Goal: Transaction & Acquisition: Purchase product/service

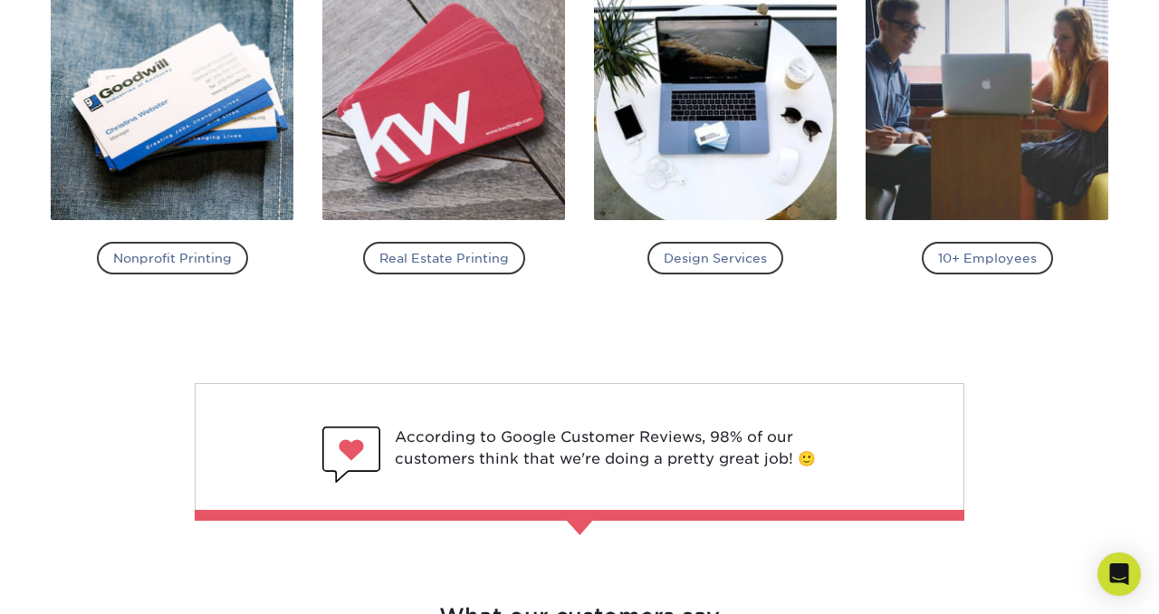
scroll to position [2014, 0]
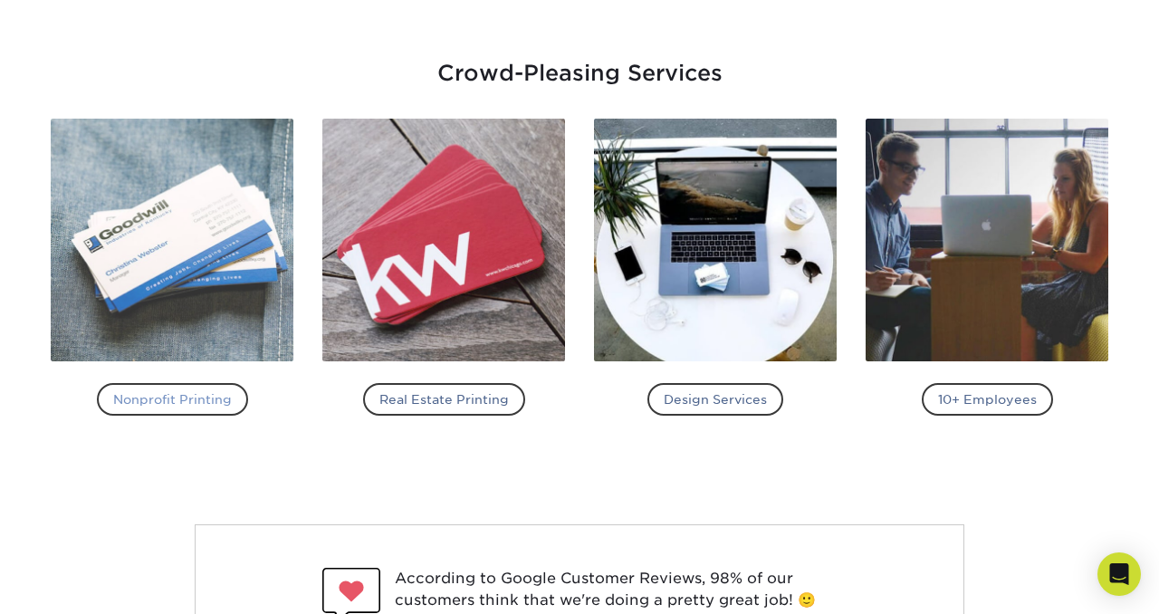
click at [186, 402] on h4 "Nonprofit Printing" at bounding box center [172, 399] width 151 height 33
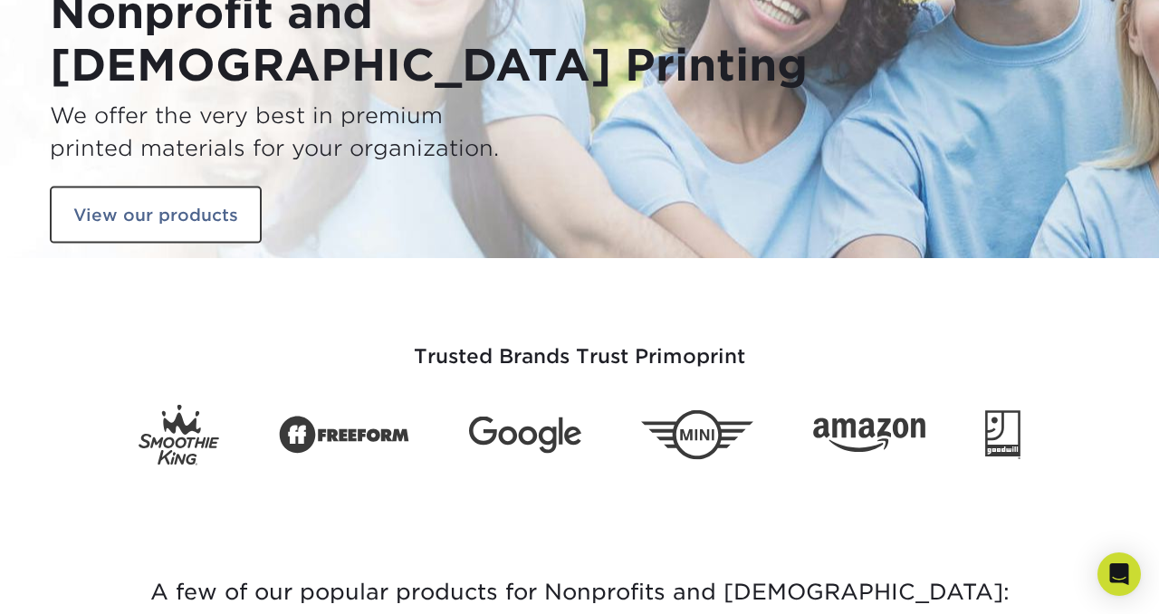
scroll to position [129, 0]
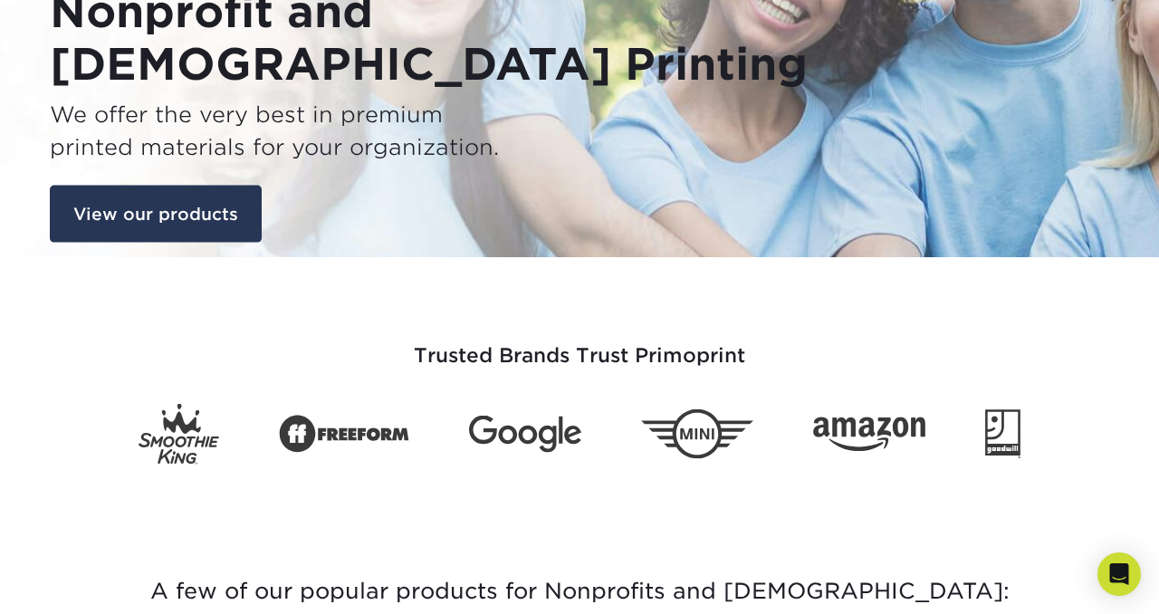
type input "[PERSON_NAME][EMAIL_ADDRESS][DOMAIN_NAME]"
click at [206, 214] on link "View our products" at bounding box center [156, 214] width 212 height 58
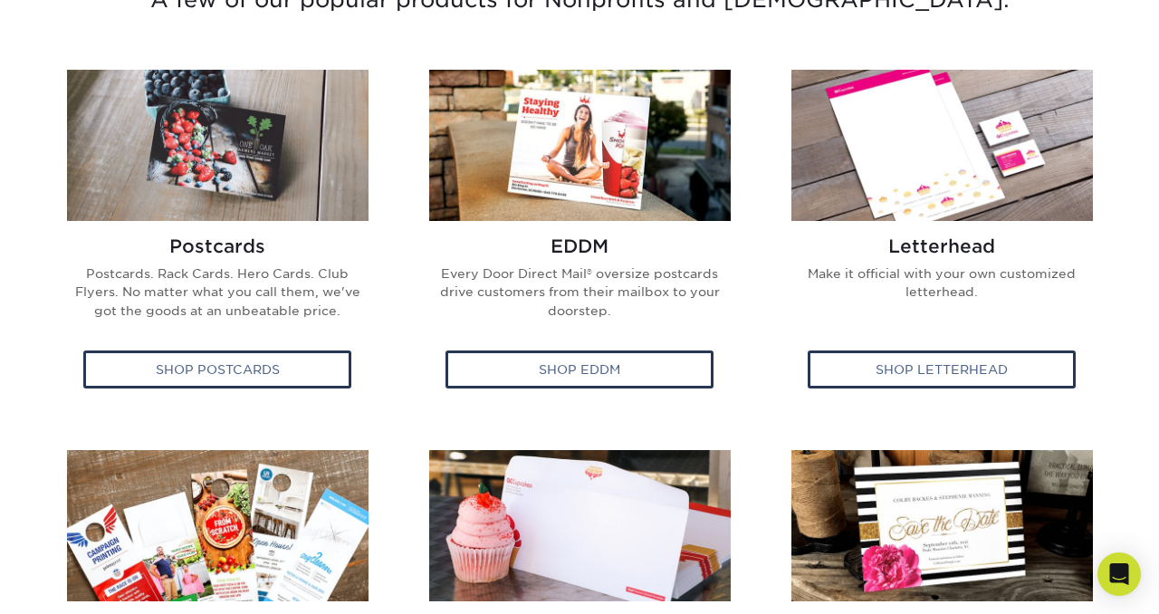
scroll to position [717, 0]
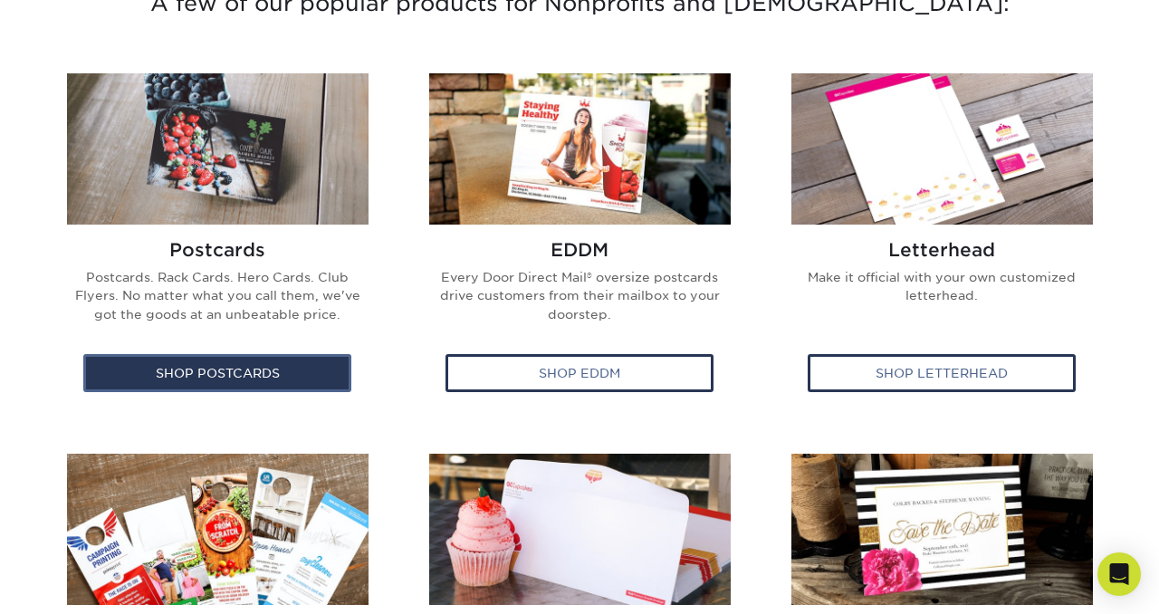
click at [193, 366] on div "Shop Postcards" at bounding box center [217, 373] width 268 height 38
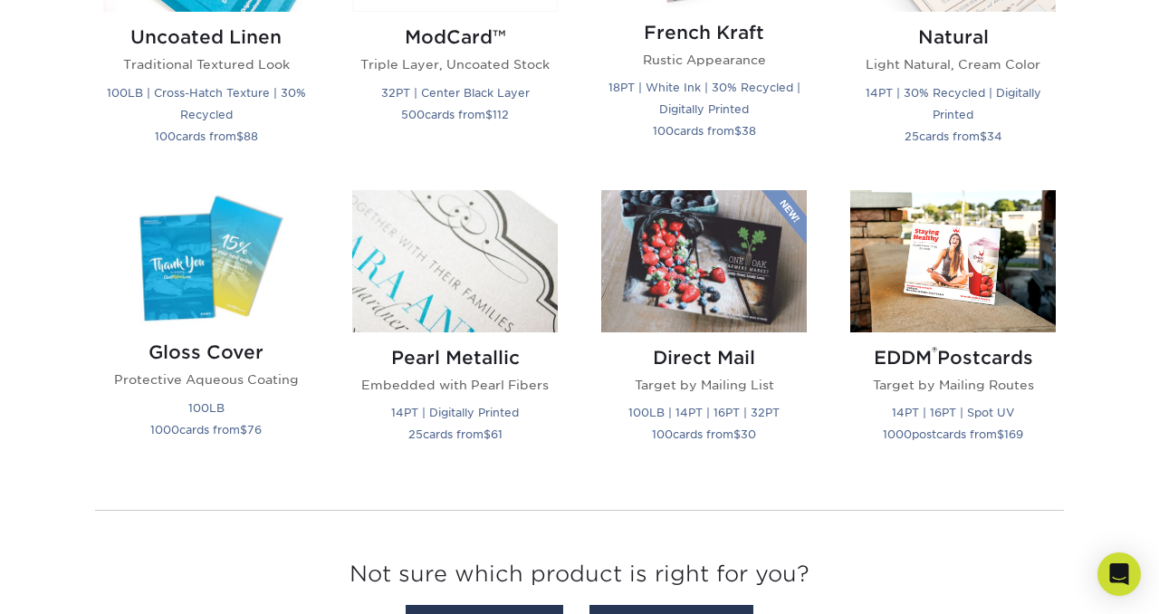
scroll to position [2337, 0]
click at [658, 288] on img at bounding box center [704, 262] width 206 height 142
click at [657, 288] on img at bounding box center [704, 262] width 206 height 142
click at [693, 356] on h2 "Direct Mail" at bounding box center [704, 359] width 206 height 22
